Goal: Task Accomplishment & Management: Manage account settings

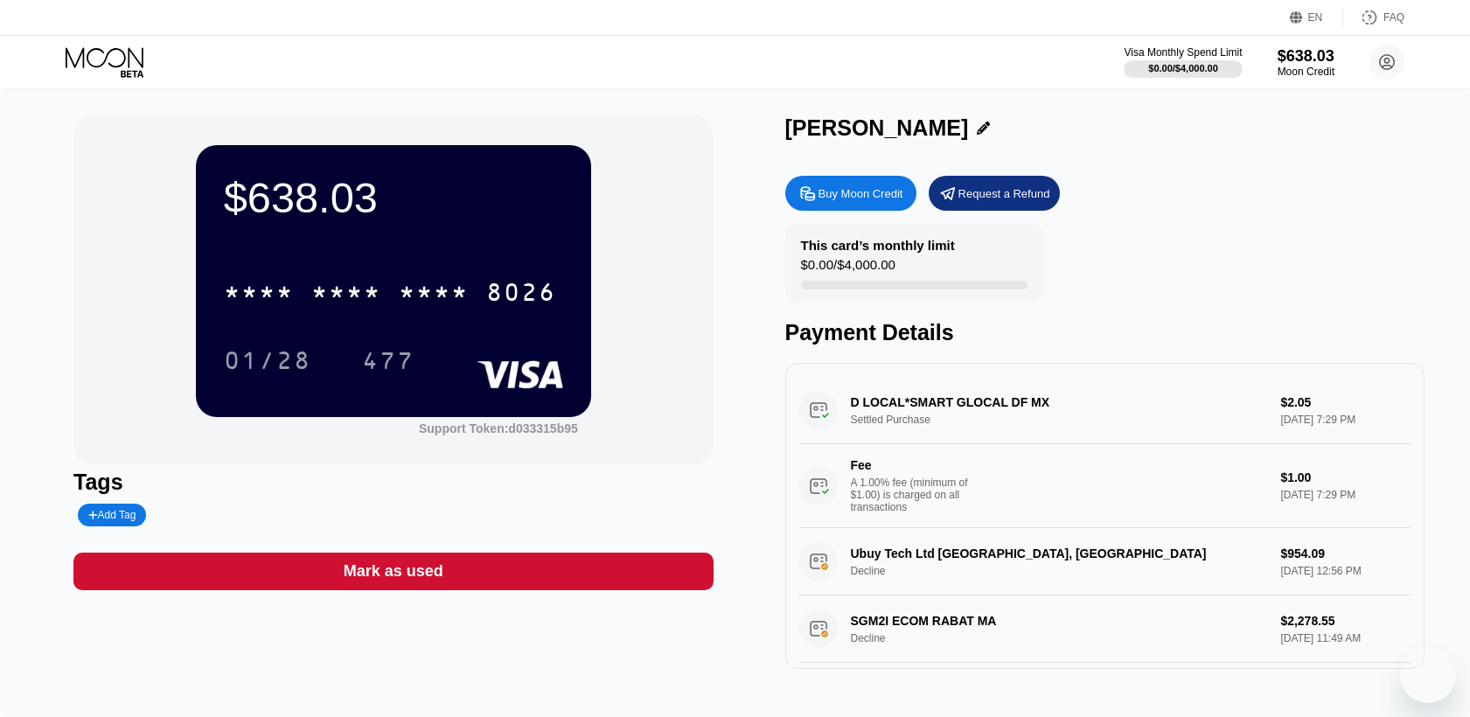
scroll to position [25, 0]
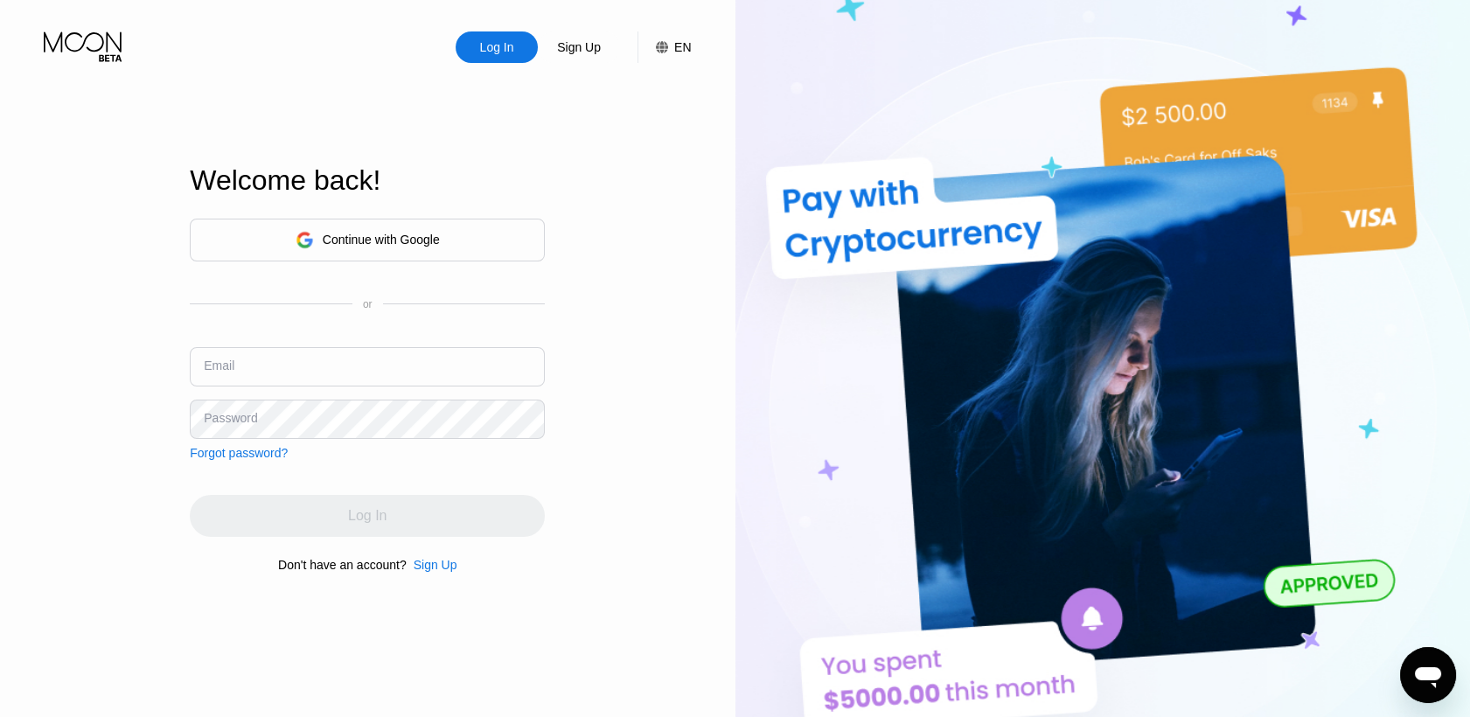
click at [524, 224] on div "Continue with Google" at bounding box center [367, 240] width 355 height 43
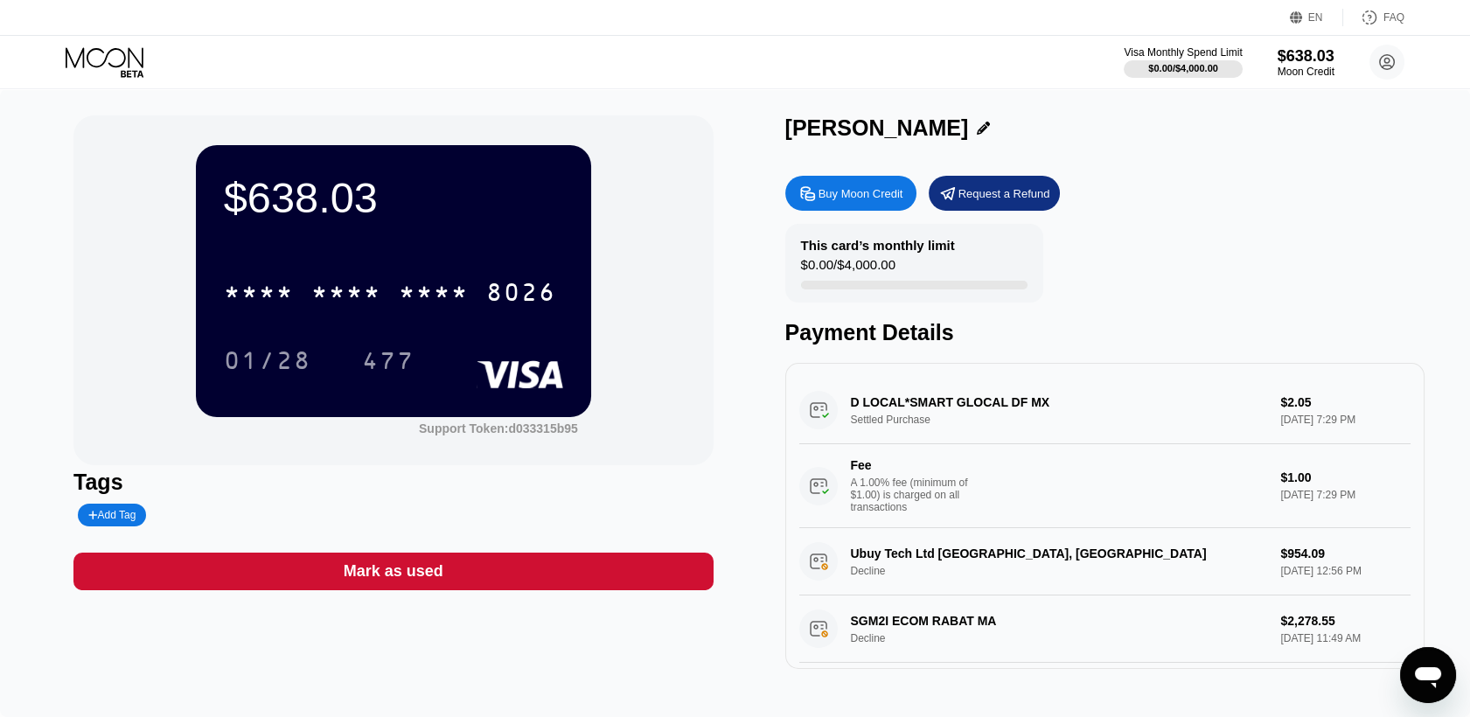
click at [512, 294] on div "8026" at bounding box center [521, 295] width 70 height 28
